Goal: Task Accomplishment & Management: Manage account settings

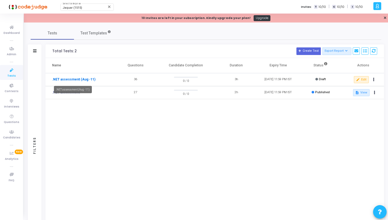
click at [84, 78] on link ".NET assessment (Aug -11)" at bounding box center [73, 79] width 43 height 5
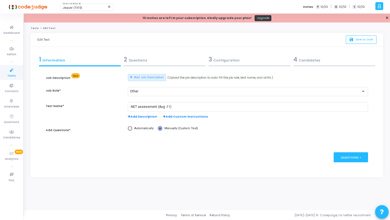
click at [162, 63] on div "2 Questions" at bounding box center [165, 59] width 82 height 9
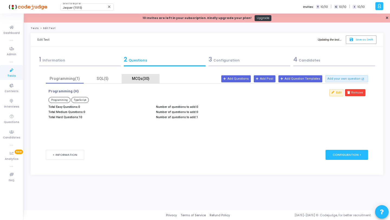
click at [138, 76] on div "MCQs(30)" at bounding box center [140, 79] width 31 height 6
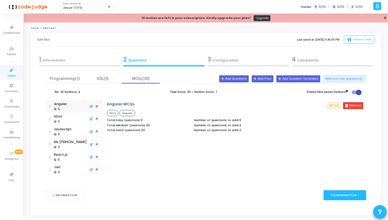
click at [94, 145] on icon at bounding box center [96, 144] width 5 height 6
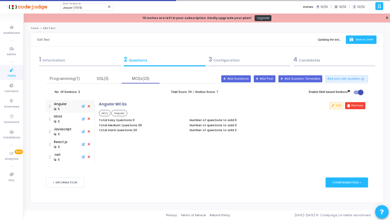
click at [357, 42] on button "save Save as Draft" at bounding box center [361, 39] width 31 height 8
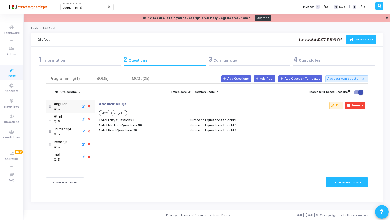
click at [351, 40] on icon "save" at bounding box center [352, 39] width 6 height 5
click at [354, 37] on button "save Save as Draft" at bounding box center [361, 39] width 31 height 8
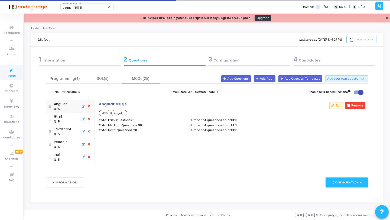
click at [12, 70] on icon at bounding box center [11, 70] width 11 height 7
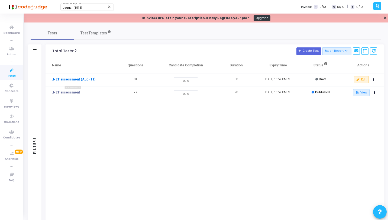
click at [86, 80] on link ".NET assessment (Aug -11)" at bounding box center [73, 79] width 43 height 5
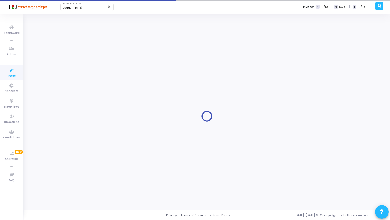
type input ".NET assessment (Aug -11)"
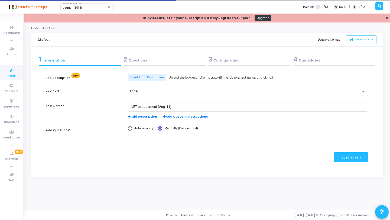
click at [166, 62] on div "2 Questions" at bounding box center [165, 59] width 82 height 9
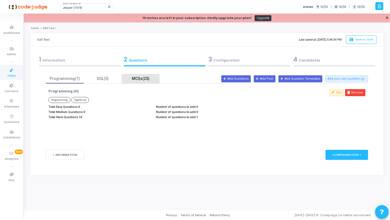
click at [148, 77] on div "MCQs(25)" at bounding box center [140, 79] width 31 height 6
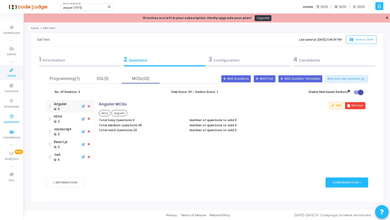
click at [17, 121] on span "Questions" at bounding box center [11, 122] width 15 height 5
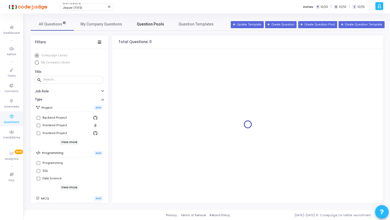
click at [146, 27] on link "Question Pools" at bounding box center [150, 24] width 43 height 13
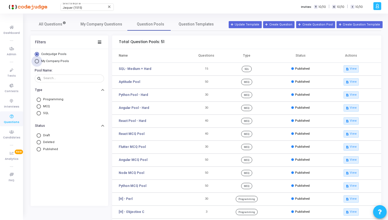
click at [48, 62] on span "My Company Pools" at bounding box center [55, 61] width 28 height 4
click at [39, 62] on input "My Company Pools" at bounding box center [37, 61] width 4 height 4
radio input "true"
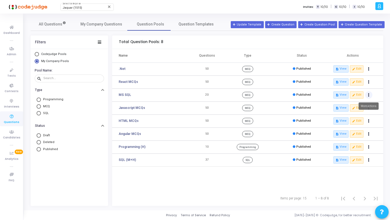
click at [368, 94] on icon "Actions" at bounding box center [368, 95] width 1 height 3
click at [344, 114] on button "delete Delete" at bounding box center [350, 115] width 42 height 9
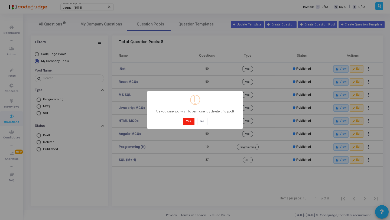
click at [186, 121] on button "Yes" at bounding box center [189, 121] width 12 height 7
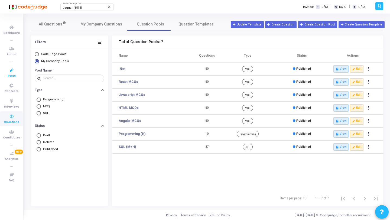
click at [12, 72] on icon at bounding box center [11, 70] width 11 height 7
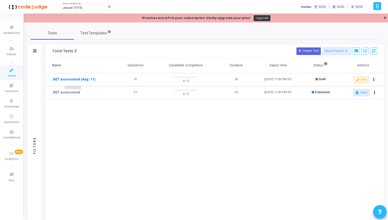
click at [77, 79] on link ".NET assessment (Aug -11)" at bounding box center [73, 79] width 43 height 5
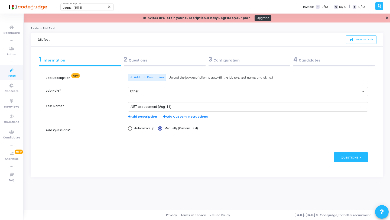
click at [176, 63] on div "2 Questions" at bounding box center [165, 59] width 82 height 9
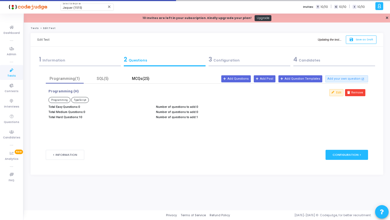
click at [140, 78] on div "MCQs(25)" at bounding box center [140, 79] width 31 height 6
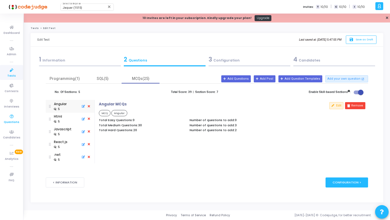
click at [16, 120] on span "Questions" at bounding box center [11, 122] width 15 height 5
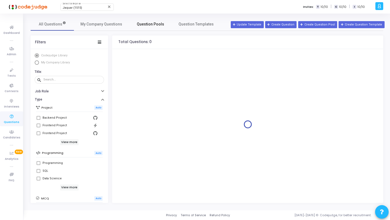
click at [153, 24] on span "Question Pools" at bounding box center [150, 24] width 27 height 6
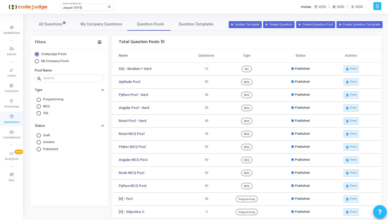
click at [64, 61] on span "My Company Pools" at bounding box center [55, 61] width 28 height 4
click at [39, 61] on input "My Company Pools" at bounding box center [37, 61] width 4 height 4
radio input "true"
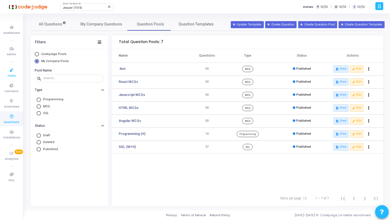
click at [13, 76] on span "Tests" at bounding box center [11, 76] width 8 height 5
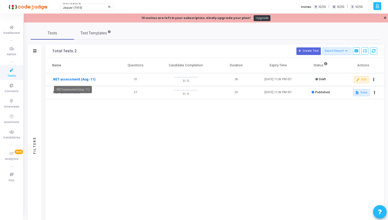
click at [79, 80] on link ".NET assessment (Aug -11)" at bounding box center [73, 79] width 43 height 5
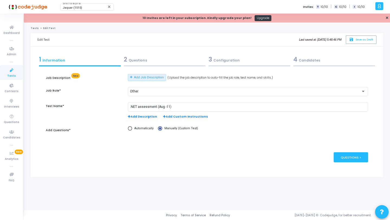
click at [134, 60] on div "2 Questions" at bounding box center [165, 59] width 82 height 9
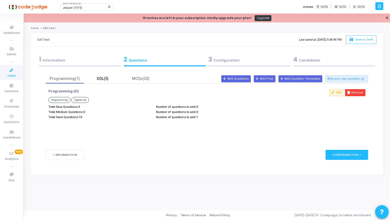
click at [101, 80] on div "SQL(5)" at bounding box center [102, 79] width 31 height 6
click at [64, 79] on div "Programming(1)" at bounding box center [64, 79] width 31 height 6
click at [105, 81] on div "SQL(5)" at bounding box center [102, 79] width 31 height 6
click at [133, 82] on div "MCQs(25)" at bounding box center [141, 78] width 38 height 9
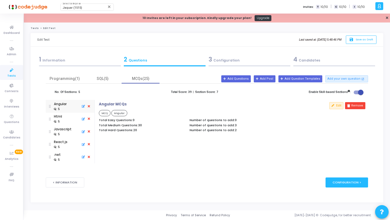
click at [73, 119] on div "Html : 5" at bounding box center [70, 119] width 42 height 13
click at [70, 130] on div "Javascript" at bounding box center [63, 129] width 18 height 5
click at [66, 145] on div ": 5" at bounding box center [61, 146] width 14 height 5
click at [67, 132] on div ": 5" at bounding box center [63, 134] width 18 height 5
click at [66, 145] on div ": 5" at bounding box center [61, 146] width 14 height 5
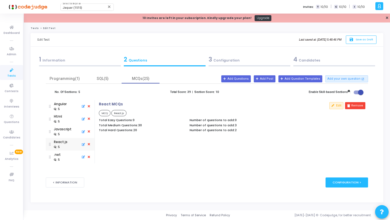
click at [65, 158] on div ".net : 5" at bounding box center [70, 157] width 42 height 13
click at [70, 135] on div ": 5" at bounding box center [63, 134] width 18 height 5
click at [70, 143] on div "React.js : 5" at bounding box center [70, 144] width 42 height 13
click at [63, 107] on div ": 5" at bounding box center [60, 108] width 13 height 5
click at [55, 118] on div "Html" at bounding box center [58, 116] width 9 height 5
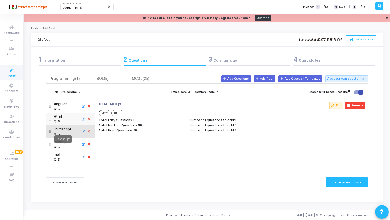
click at [61, 130] on div "Javascript" at bounding box center [63, 129] width 18 height 5
click at [62, 106] on div "Angular" at bounding box center [60, 104] width 13 height 5
click at [65, 119] on div "Html : 5" at bounding box center [70, 119] width 42 height 13
click at [66, 144] on div ": 5" at bounding box center [61, 146] width 14 height 5
click at [66, 156] on div ".net : 5" at bounding box center [70, 157] width 42 height 13
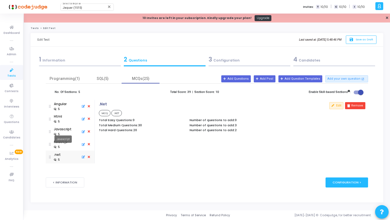
click at [63, 131] on div "Javascript" at bounding box center [63, 129] width 18 height 5
click at [236, 61] on div "3 Configuration" at bounding box center [250, 59] width 82 height 9
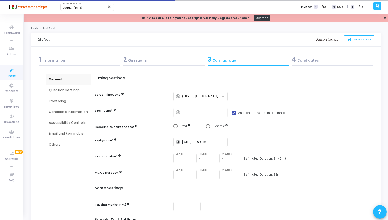
click at [67, 90] on div "Question Settings" at bounding box center [68, 90] width 39 height 5
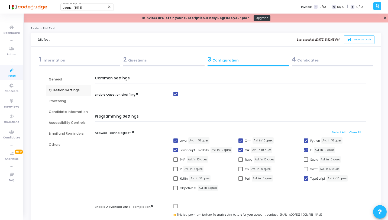
click at [167, 67] on div "2 Questions" at bounding box center [164, 60] width 84 height 15
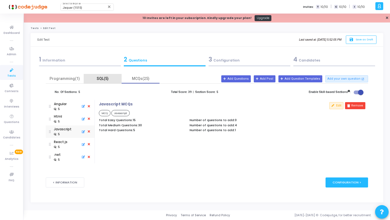
click at [110, 81] on div "SQL(5)" at bounding box center [103, 78] width 38 height 9
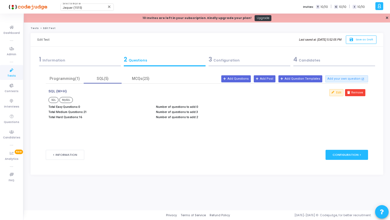
click at [222, 63] on div "3 Configuration" at bounding box center [250, 59] width 82 height 9
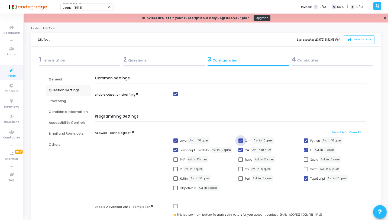
click at [241, 141] on span at bounding box center [240, 140] width 4 height 4
click at [241, 143] on input "C++" at bounding box center [240, 143] width 0 height 0
checkbox input "false"
click at [354, 37] on button "save Save as Draft" at bounding box center [359, 39] width 31 height 8
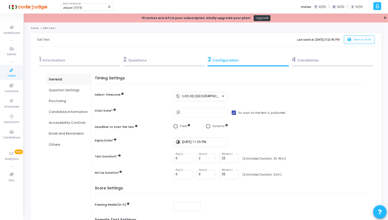
click at [100, 62] on div "1 Information" at bounding box center [79, 59] width 81 height 9
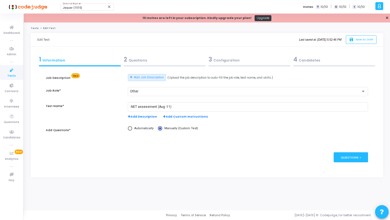
click at [11, 72] on icon at bounding box center [11, 70] width 11 height 7
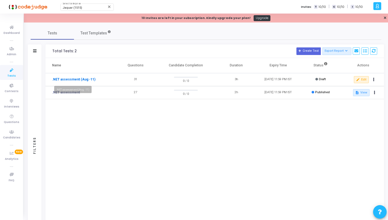
click at [83, 80] on link ".NET assessment (Aug -11)" at bounding box center [73, 79] width 43 height 5
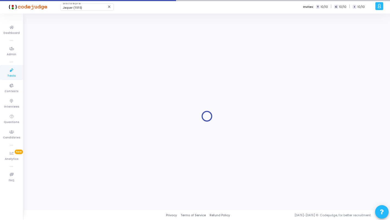
type input ".NET assessment (Aug -11)"
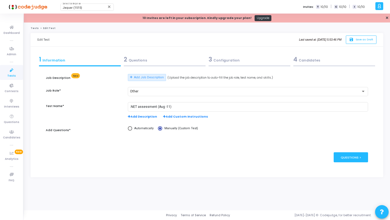
click at [225, 61] on div "3 Configuration" at bounding box center [250, 59] width 82 height 9
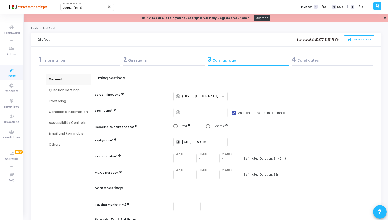
click at [69, 89] on div "Question Settings" at bounding box center [68, 90] width 39 height 5
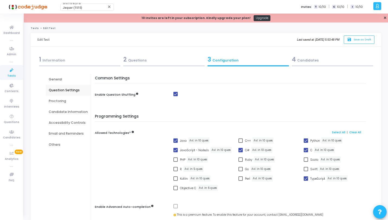
click at [147, 64] on div "2 Questions" at bounding box center [164, 60] width 84 height 15
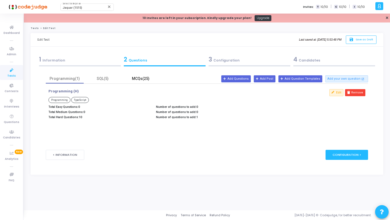
click at [145, 79] on div "MCQs(25)" at bounding box center [140, 79] width 31 height 6
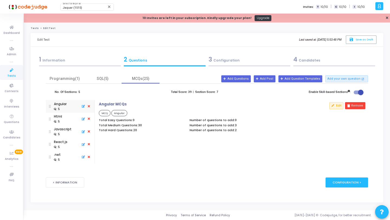
click at [241, 61] on div "3 Configuration" at bounding box center [250, 59] width 82 height 9
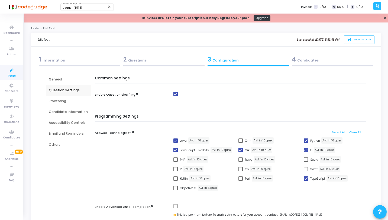
click at [7, 74] on link "Tests" at bounding box center [11, 72] width 23 height 15
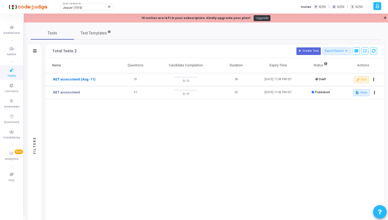
click at [81, 80] on link ".NET assessment (Aug -11)" at bounding box center [73, 79] width 43 height 5
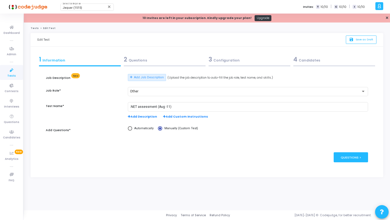
click at [214, 59] on div "3 Configuration" at bounding box center [250, 59] width 82 height 9
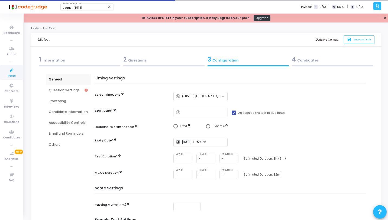
click at [61, 90] on div "Question Settings" at bounding box center [68, 90] width 39 height 5
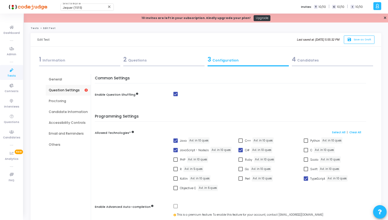
click at [14, 71] on icon at bounding box center [11, 70] width 11 height 7
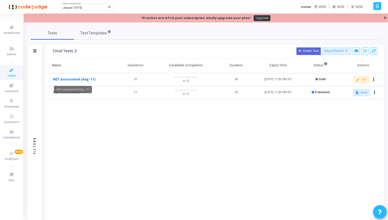
click at [88, 81] on link ".NET assessment (Aug -11)" at bounding box center [73, 79] width 43 height 5
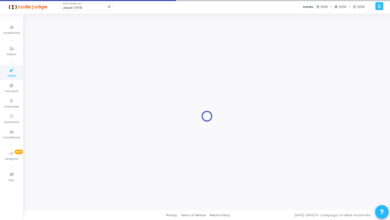
type input "[DATE] 11:59 PM"
type input "2"
type input "25"
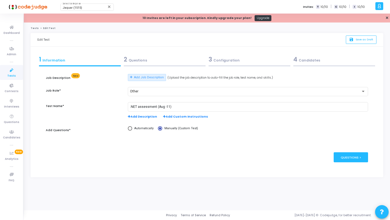
click at [234, 60] on div "3 Configuration" at bounding box center [250, 59] width 82 height 9
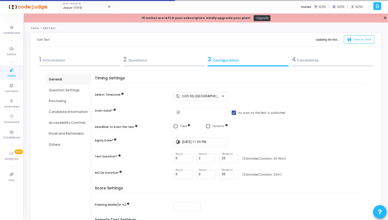
scroll to position [43, 0]
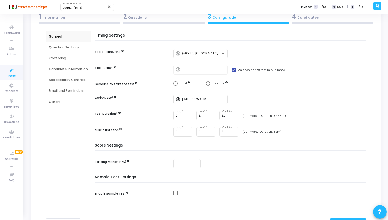
click at [9, 70] on icon at bounding box center [11, 70] width 11 height 7
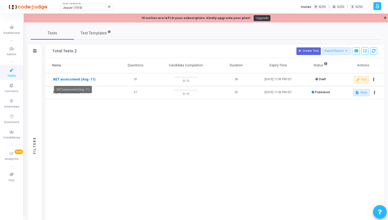
click at [85, 80] on link ".NET assessment (Aug -11)" at bounding box center [73, 79] width 43 height 5
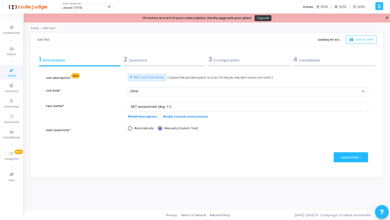
click at [236, 58] on div "3 Configuration" at bounding box center [250, 59] width 82 height 9
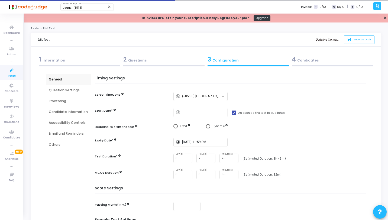
click at [161, 66] on div at bounding box center [163, 65] width 81 height 1
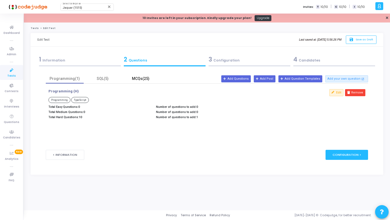
click at [141, 77] on div "MCQs(25)" at bounding box center [140, 79] width 31 height 6
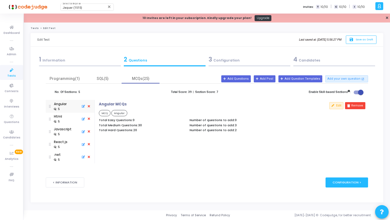
click at [232, 60] on div "3 Configuration" at bounding box center [250, 59] width 82 height 9
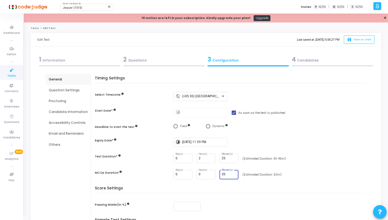
click at [225, 174] on input "35" at bounding box center [229, 175] width 15 height 4
type input "30"
click at [354, 40] on span "Save as Draft" at bounding box center [363, 40] width 18 height 4
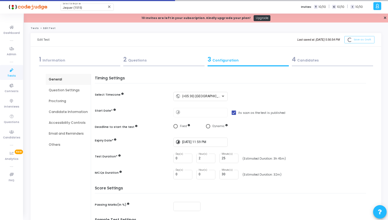
click at [9, 70] on icon at bounding box center [11, 70] width 11 height 7
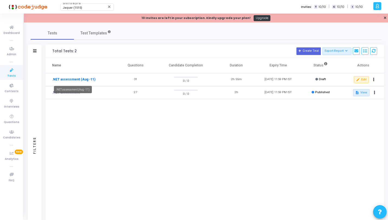
click at [62, 79] on link ".NET assessment (Aug -11)" at bounding box center [73, 79] width 43 height 5
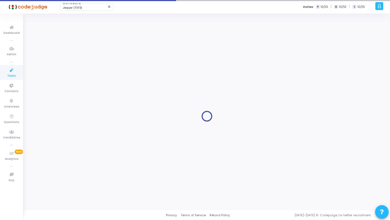
type input "[DATE] 11:59 PM"
type input "2"
type input "25"
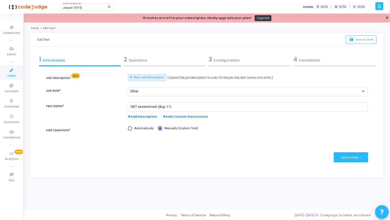
click at [222, 57] on div "3 Configuration" at bounding box center [250, 59] width 82 height 9
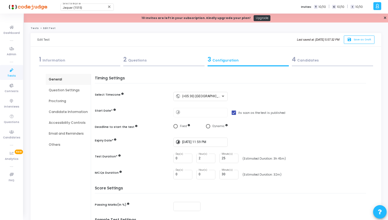
click at [69, 88] on div "Question Settings" at bounding box center [68, 90] width 39 height 5
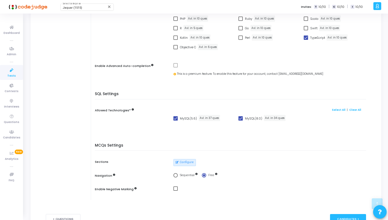
scroll to position [174, 0]
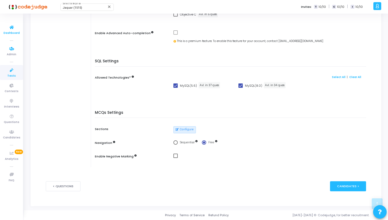
click at [13, 26] on icon at bounding box center [11, 27] width 11 height 7
